Goal: Navigation & Orientation: Find specific page/section

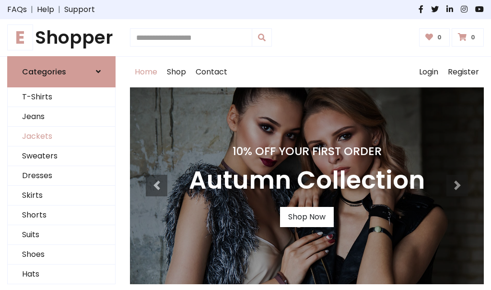
click at [61, 136] on link "Jackets" at bounding box center [61, 137] width 107 height 20
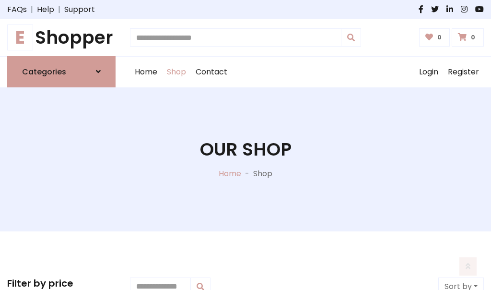
scroll to position [434, 0]
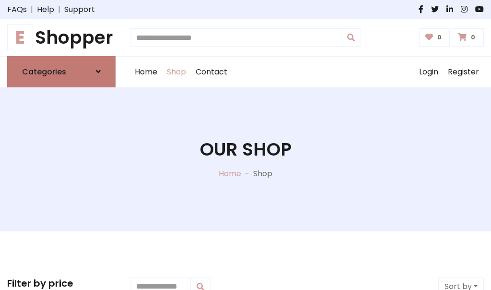
click at [61, 71] on h6 "Categories" at bounding box center [44, 71] width 44 height 9
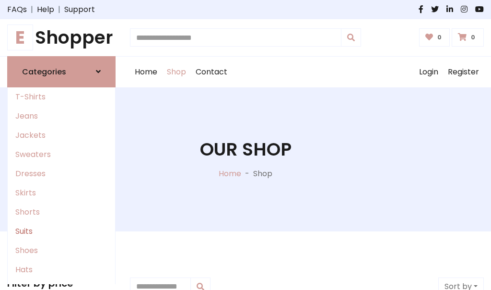
click at [61, 231] on link "Suits" at bounding box center [61, 231] width 107 height 19
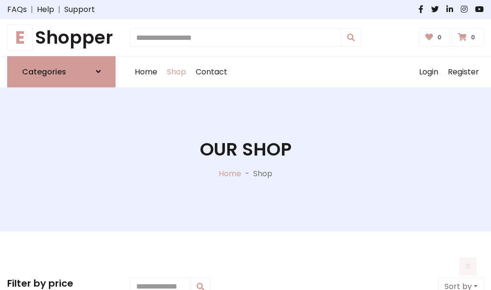
scroll to position [693, 0]
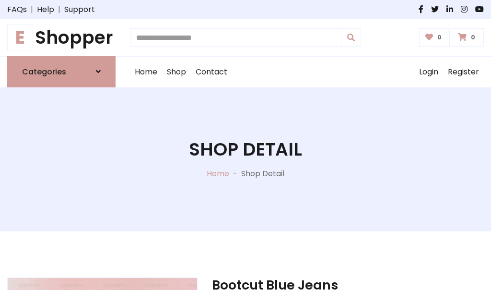
scroll to position [897, 0]
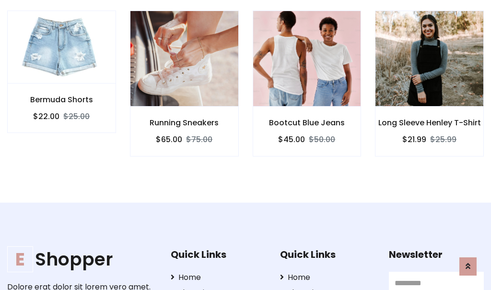
scroll to position [896, 0]
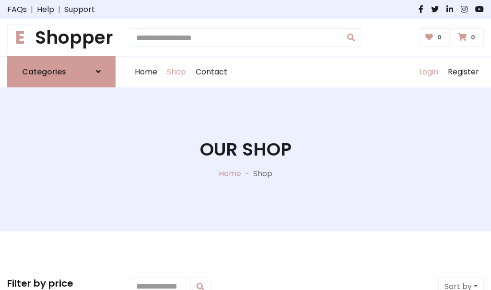
click at [428, 71] on link "Login" at bounding box center [428, 72] width 29 height 31
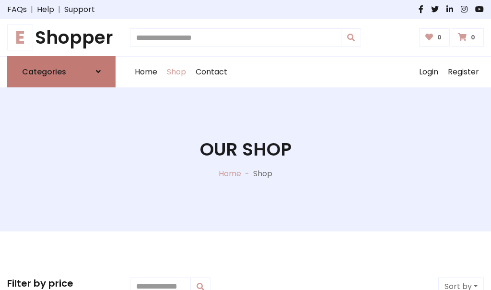
click at [98, 71] on icon at bounding box center [98, 72] width 5 height 8
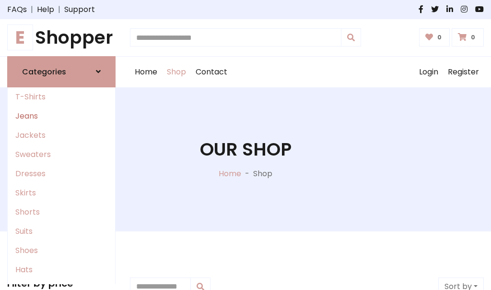
click at [61, 116] on link "Jeans" at bounding box center [61, 115] width 107 height 19
